Goal: Task Accomplishment & Management: Manage account settings

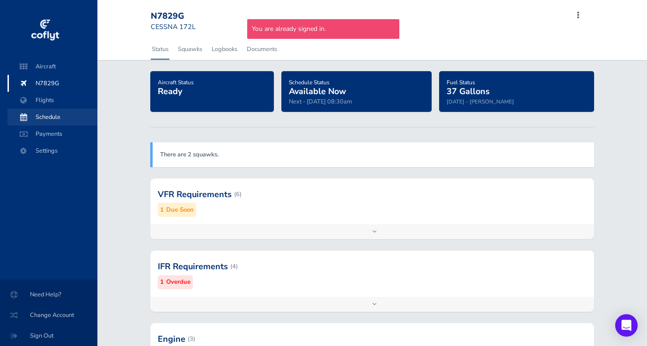
click at [63, 114] on span "Schedule" at bounding box center [52, 117] width 71 height 17
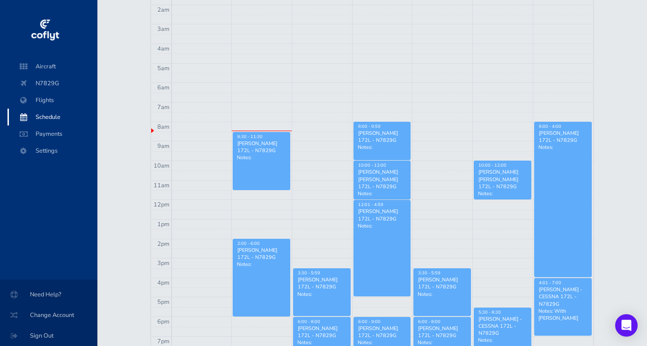
scroll to position [161, 0]
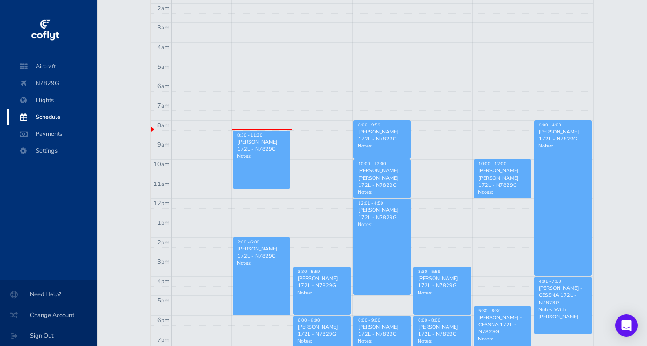
click at [394, 175] on div "Ripley Wolf - CESSNA 172L - N7829G" at bounding box center [381, 178] width 49 height 22
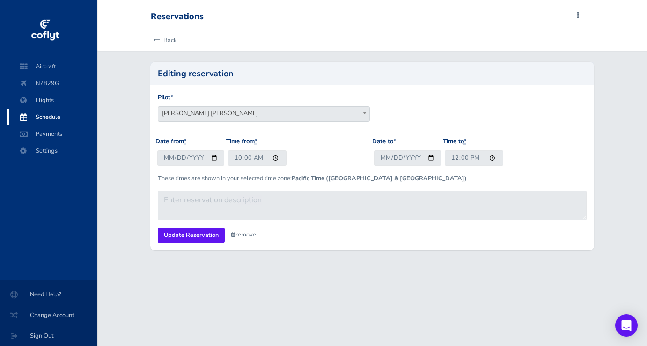
click at [240, 232] on link "remove" at bounding box center [243, 234] width 25 height 8
click at [240, 232] on link "Are you sure?" at bounding box center [253, 235] width 45 height 14
